Goal: Navigation & Orientation: Go to known website

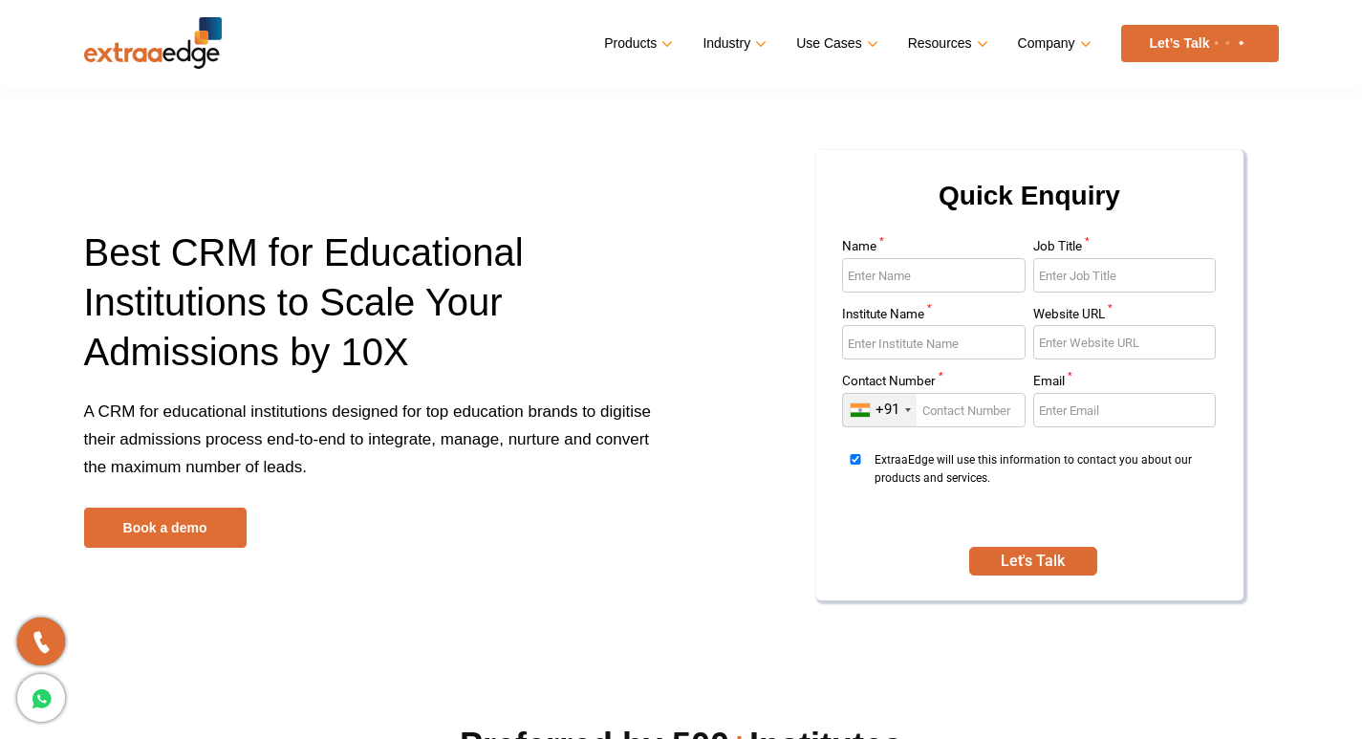
click at [692, 203] on div "Quick Enquiry Name * Job Title * Institute Name * Website URL * Contact Number …" at bounding box center [987, 387] width 612 height 479
click at [674, 123] on section "Best CRM for Educational Institutions to Scale Your Admissions by 10X A CRM for…" at bounding box center [681, 320] width 1362 height 641
click at [591, 222] on div "Best CRM for Educational Institutions to Scale Your Admissions by 10X A CRM for…" at bounding box center [681, 387] width 1223 height 479
click at [172, 46] on img at bounding box center [153, 43] width 138 height 52
